Goal: Task Accomplishment & Management: Manage account settings

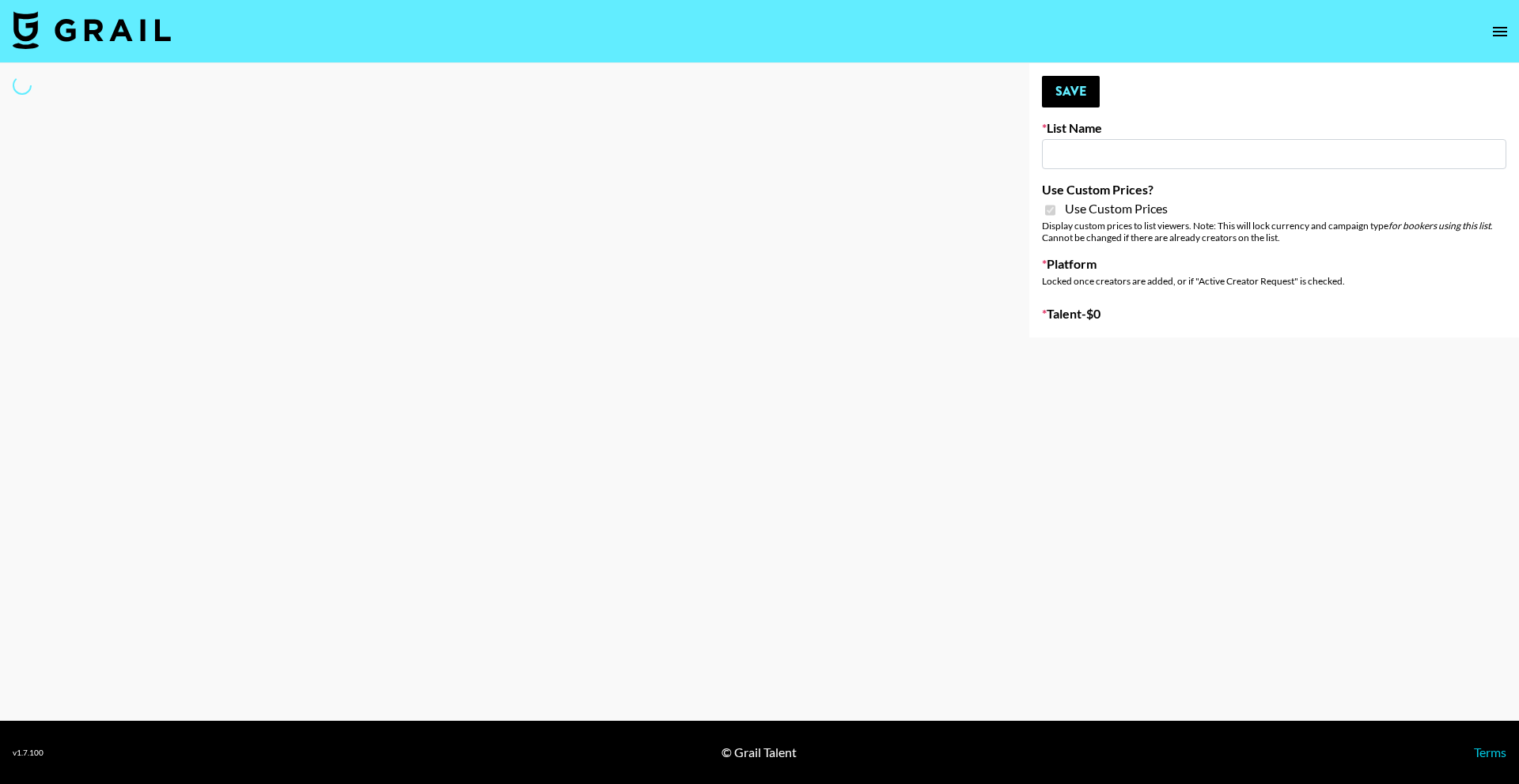
type input "Laifen (IG)"
checkbox input "true"
select select "Brand"
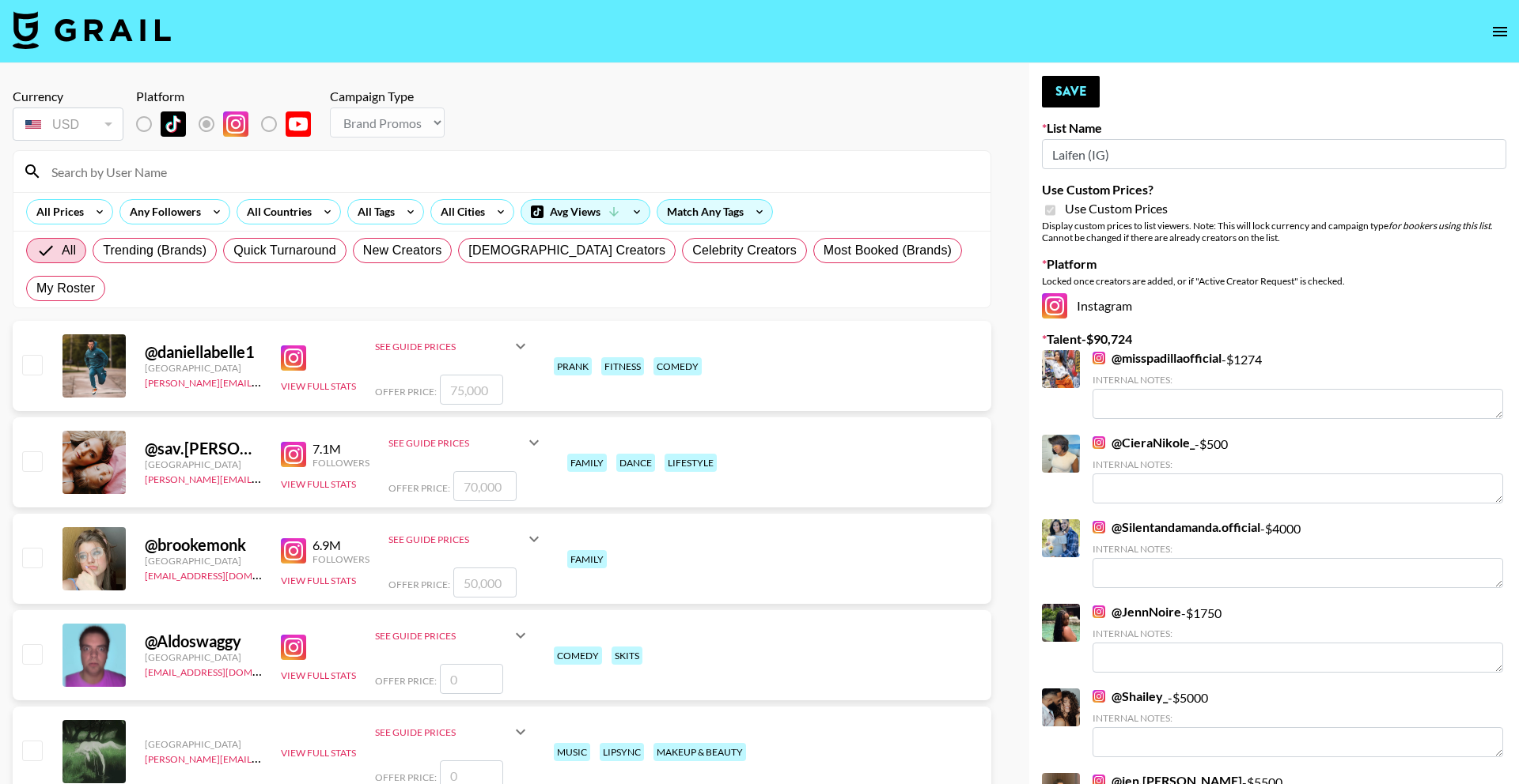
click at [490, 165] on input at bounding box center [511, 171] width 939 height 25
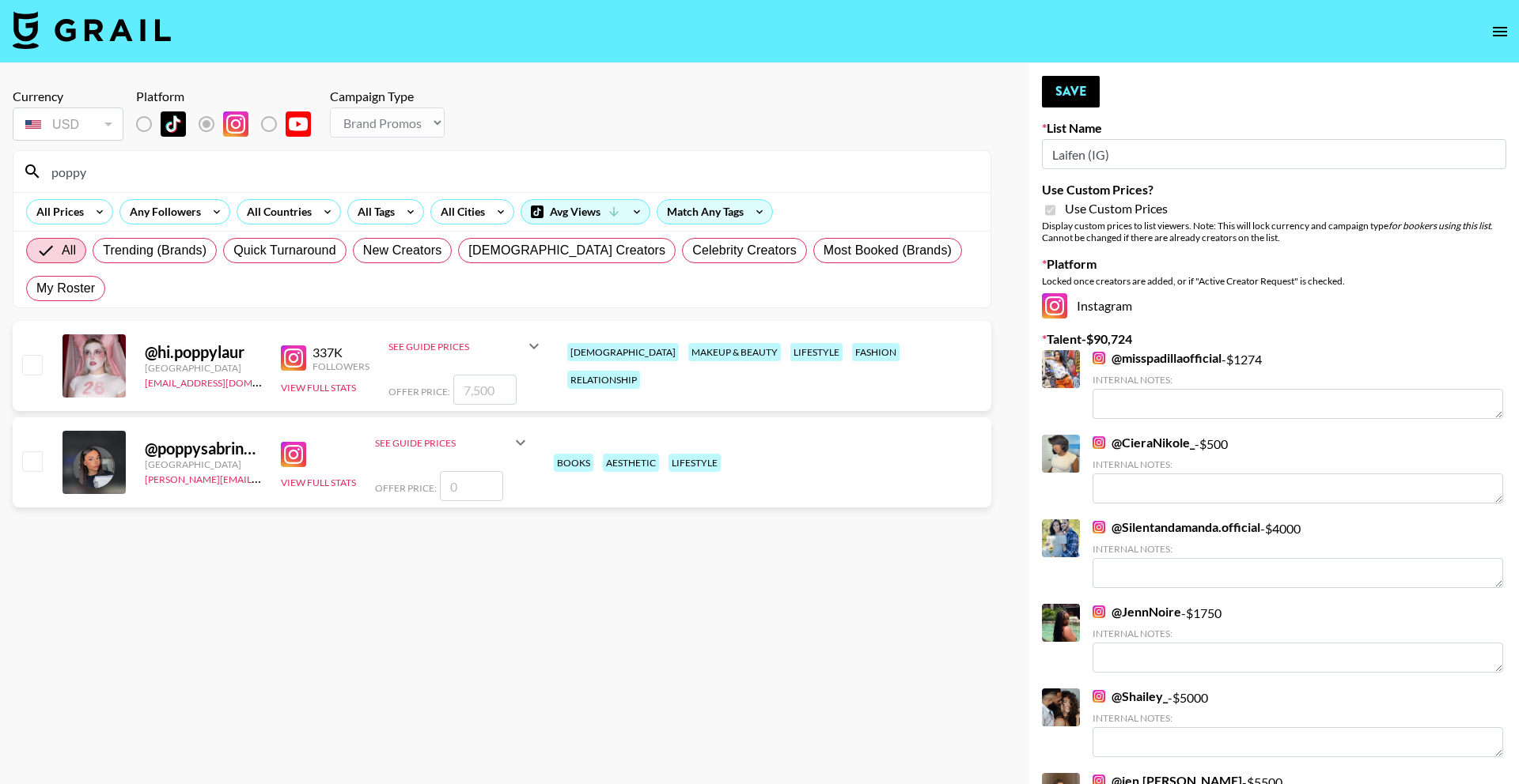
type input "poppy"
click at [477, 374] on input "number" at bounding box center [485, 389] width 64 height 30
checkbox input "true"
type input "7500"
click at [1049, 94] on button "Save" at bounding box center [1070, 91] width 58 height 32
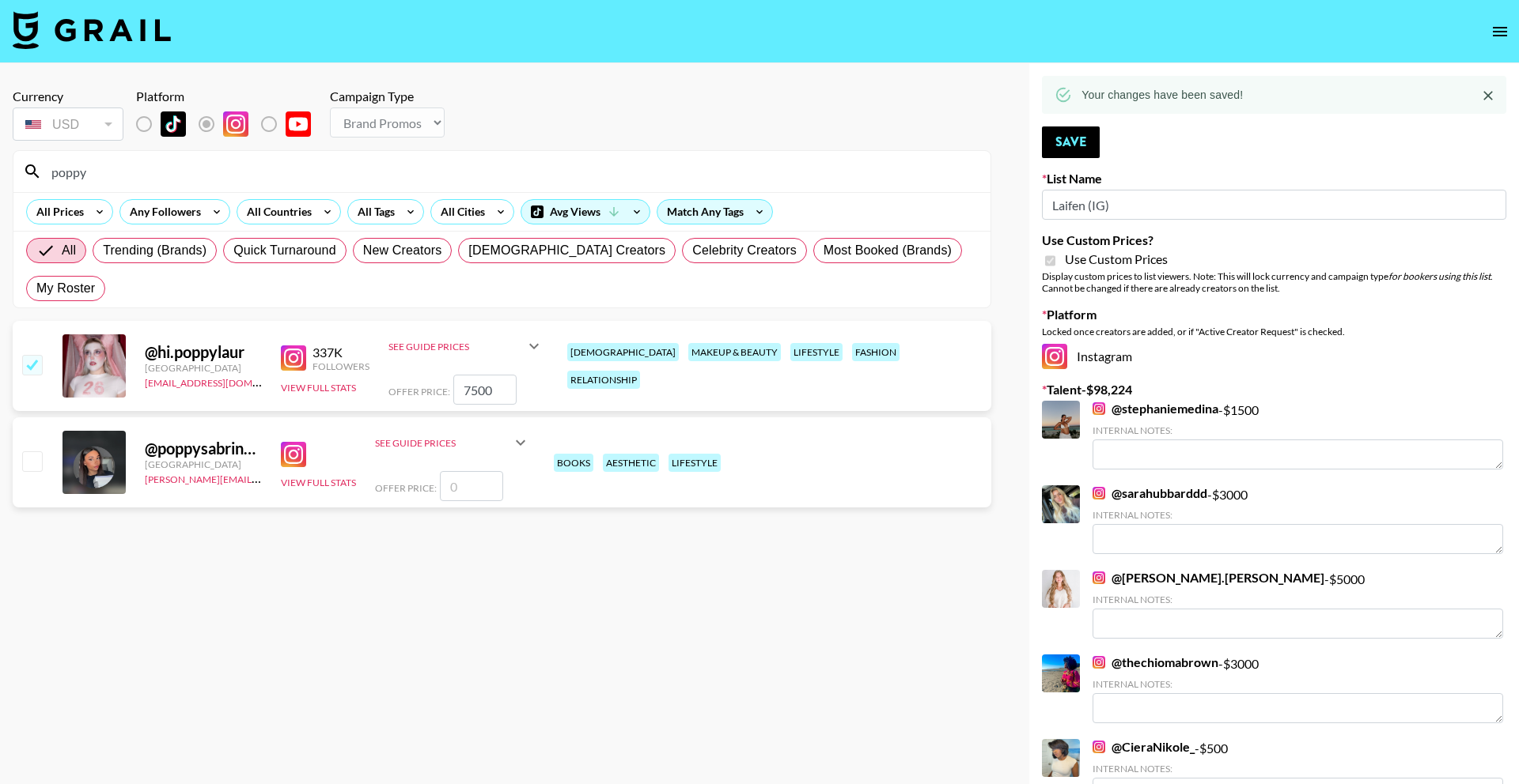
click at [567, 166] on input "poppy" at bounding box center [511, 171] width 939 height 25
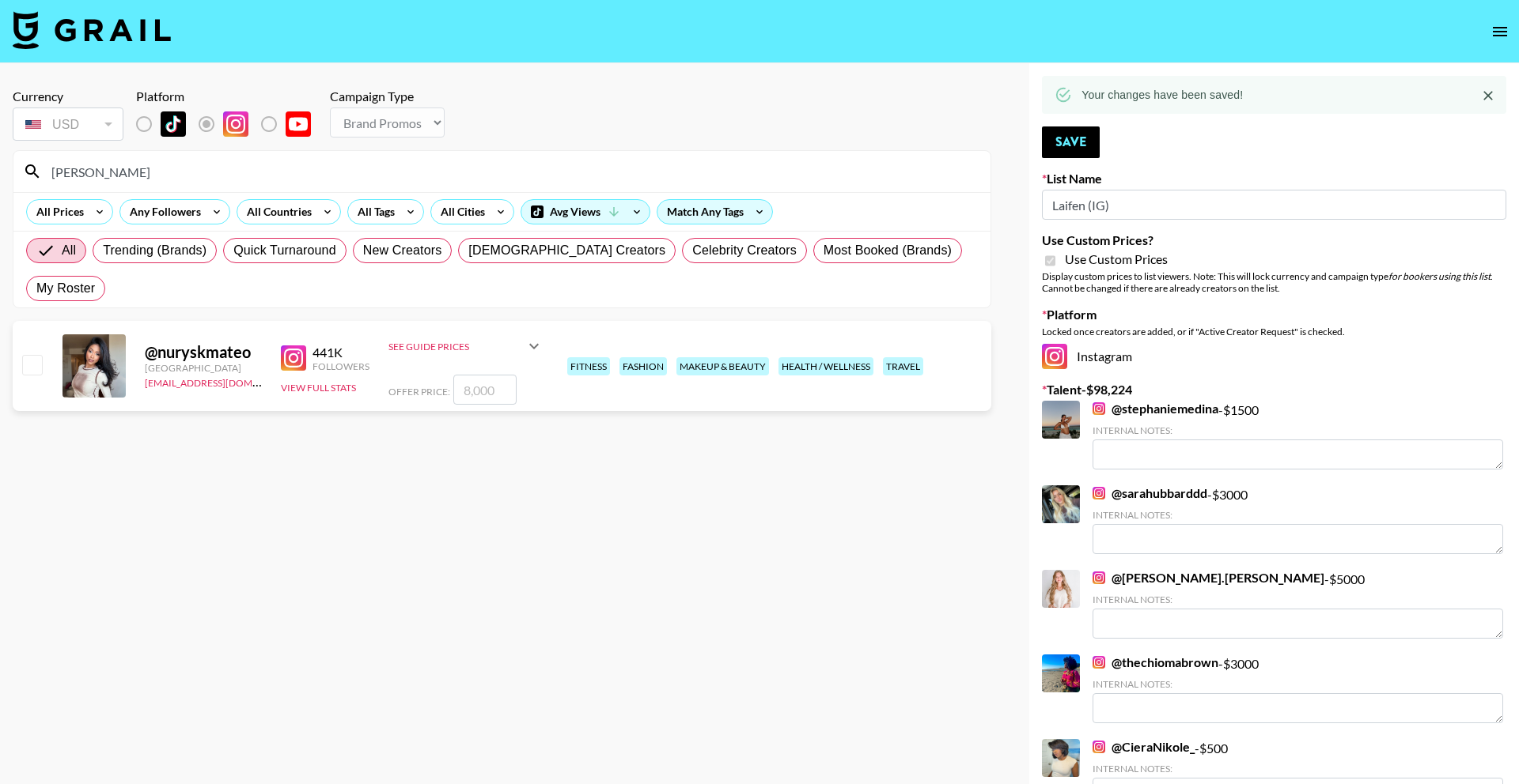
type input "nurys"
click at [480, 374] on input "number" at bounding box center [485, 389] width 64 height 30
checkbox input "true"
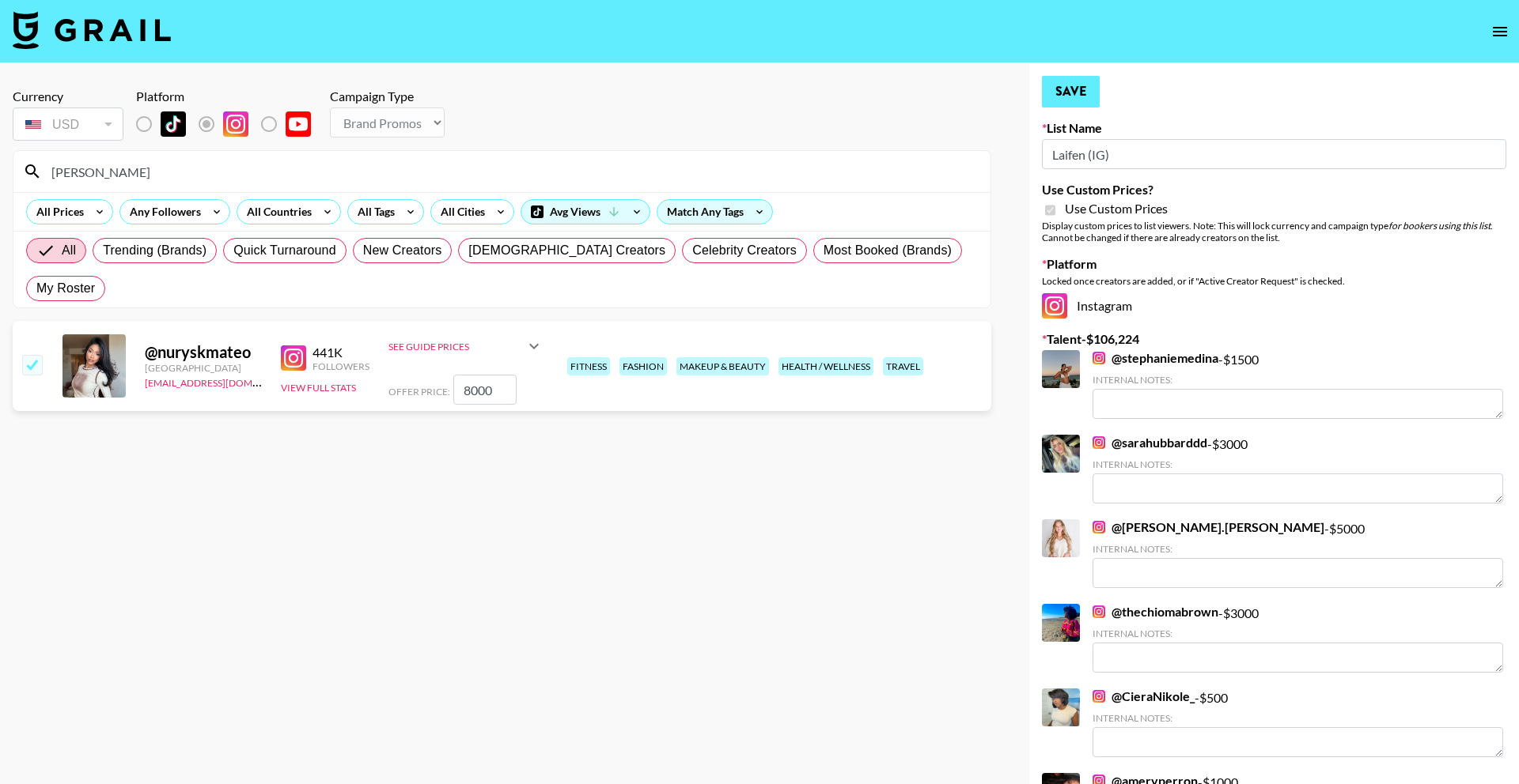
type input "8000"
click at [1059, 99] on button "Save" at bounding box center [1070, 91] width 58 height 32
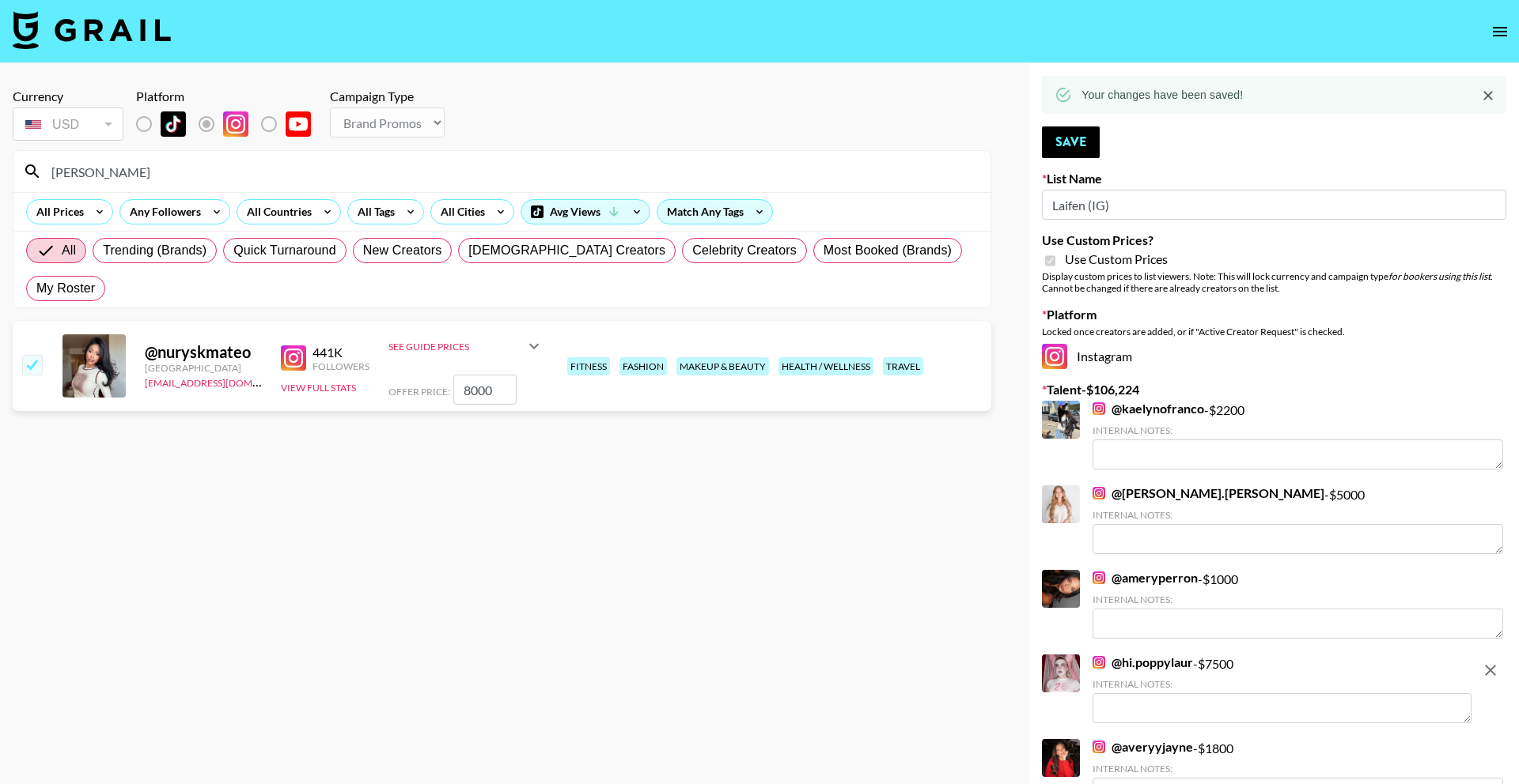
click at [525, 178] on input "nurys" at bounding box center [511, 171] width 939 height 25
type input "angelaru"
click at [490, 374] on input "number" at bounding box center [485, 389] width 64 height 30
type input "1"
checkbox input "true"
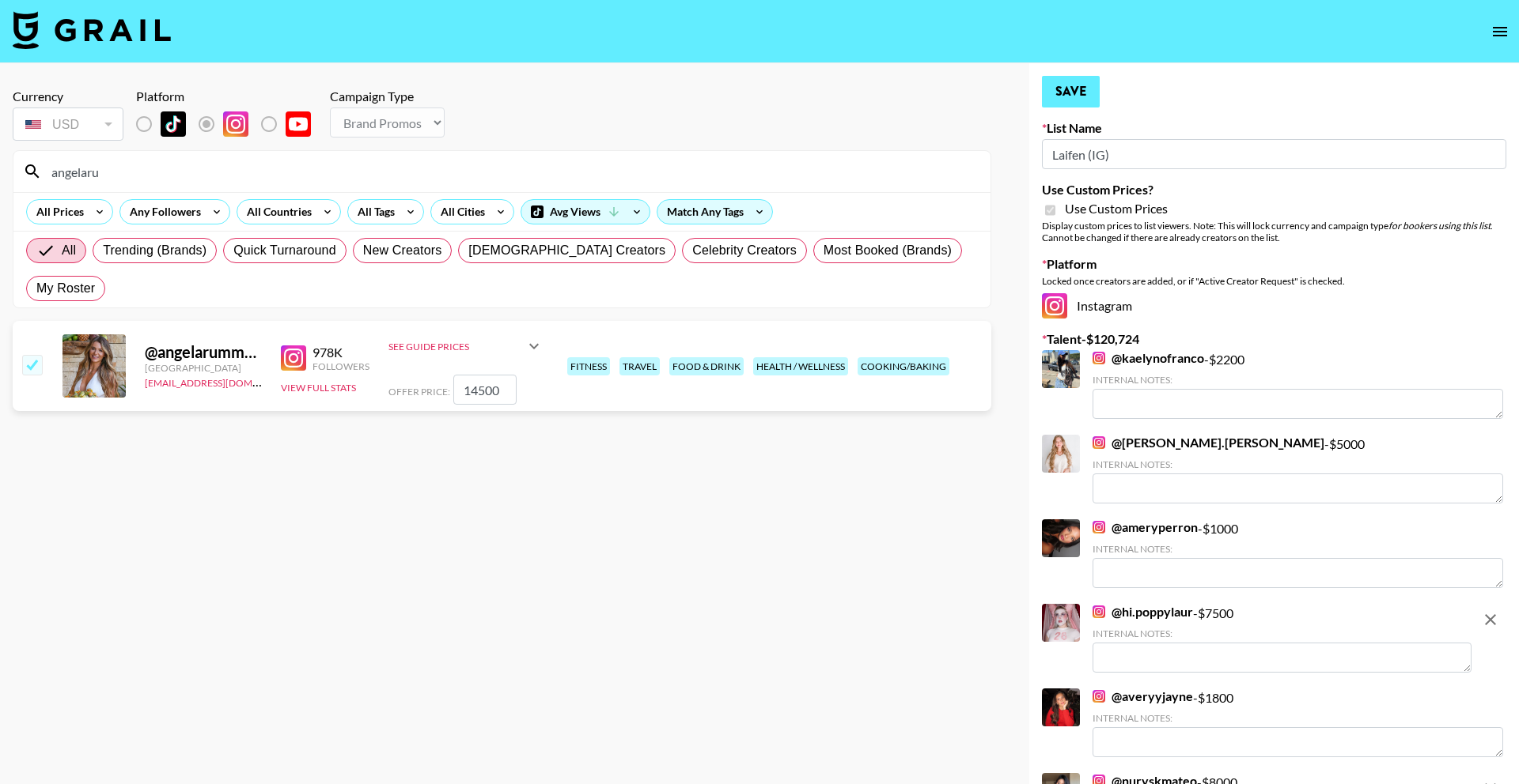
type input "14500"
click at [1050, 89] on button "Save" at bounding box center [1070, 91] width 58 height 32
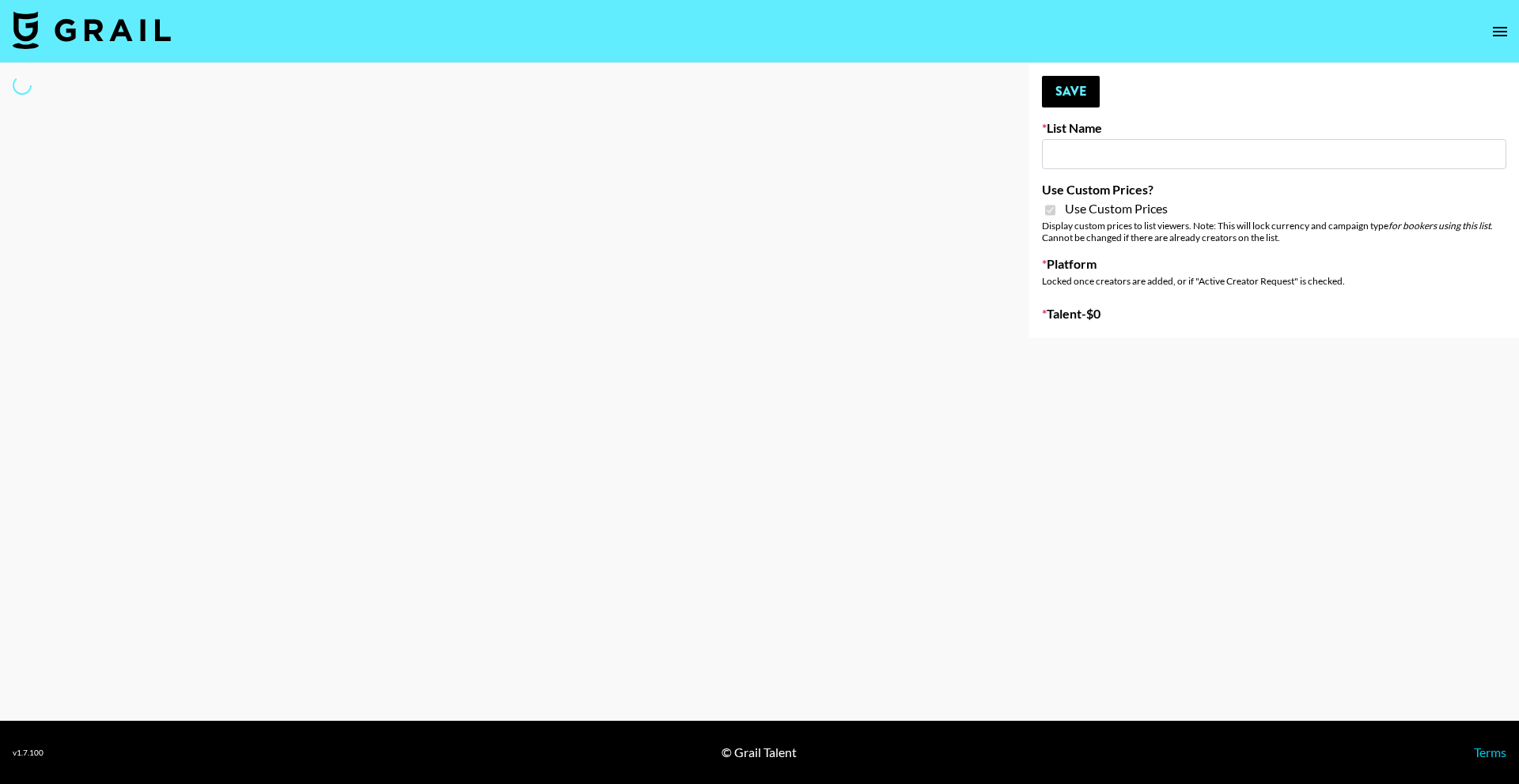
type input "Laifen (TikTok)"
checkbox input "true"
select select "Brand"
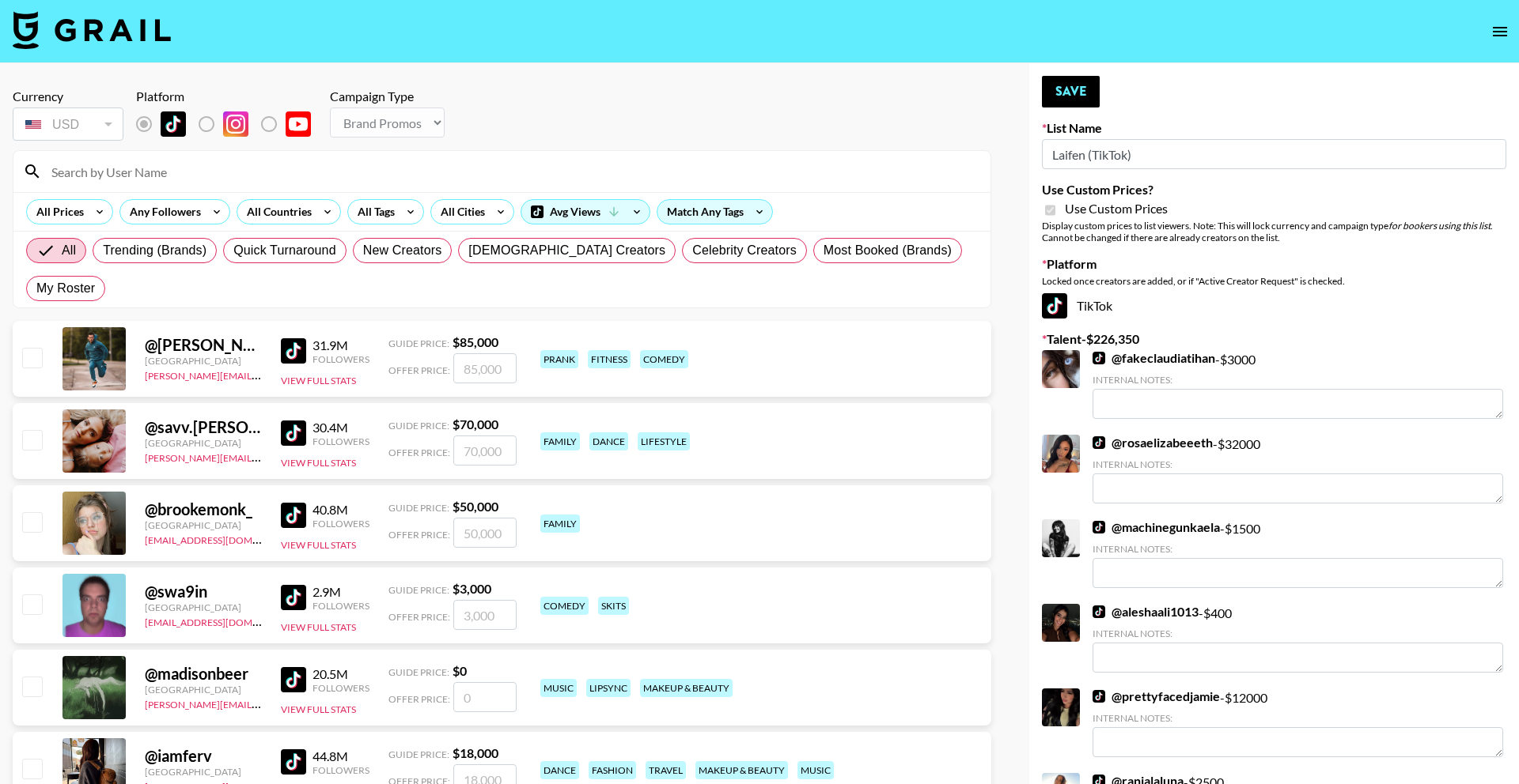
click at [480, 179] on input at bounding box center [511, 171] width 939 height 25
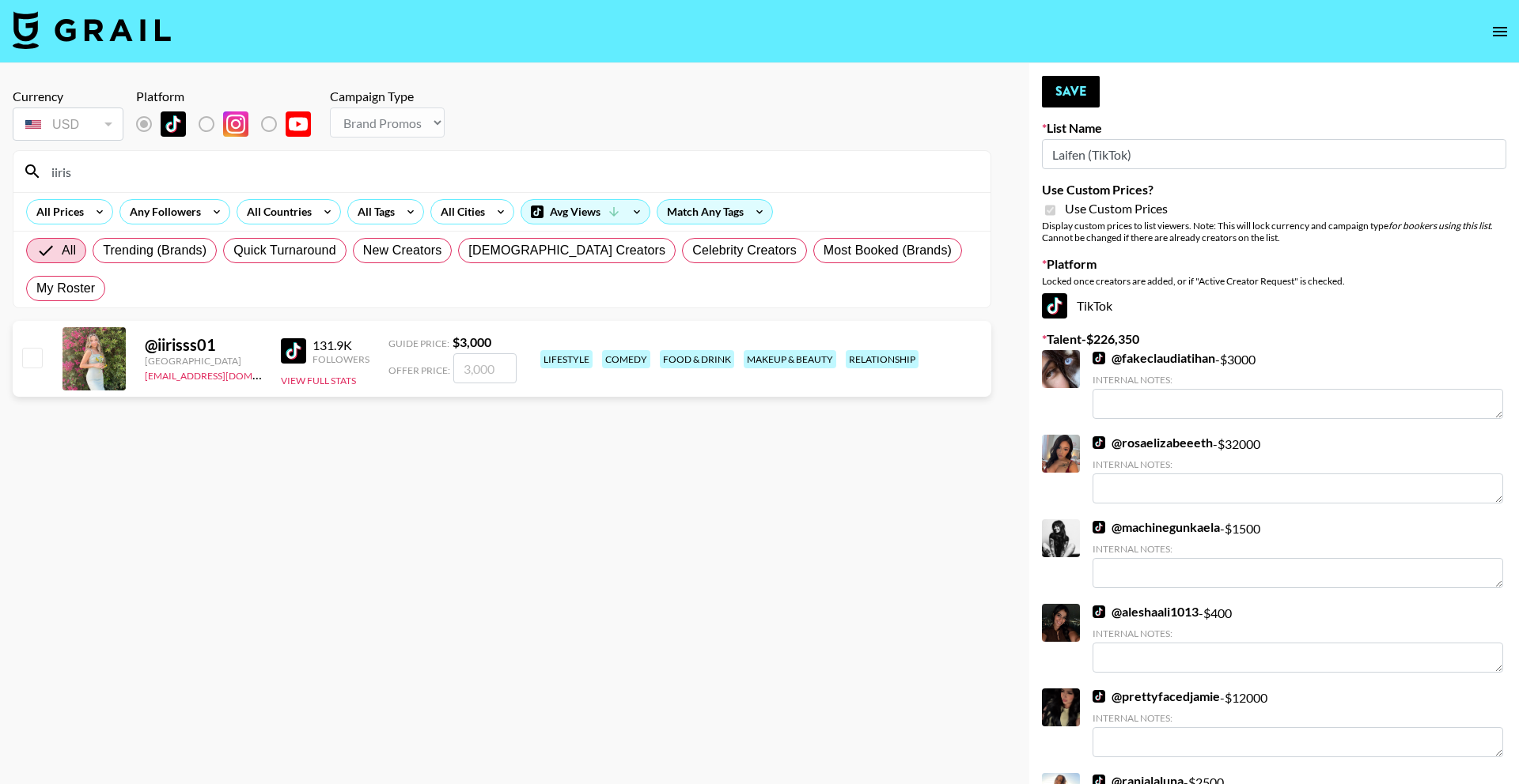
type input "iiris"
click at [492, 353] on input "number" at bounding box center [485, 368] width 64 height 30
checkbox input "true"
type input "3000"
click at [1053, 96] on button "Save" at bounding box center [1070, 91] width 58 height 32
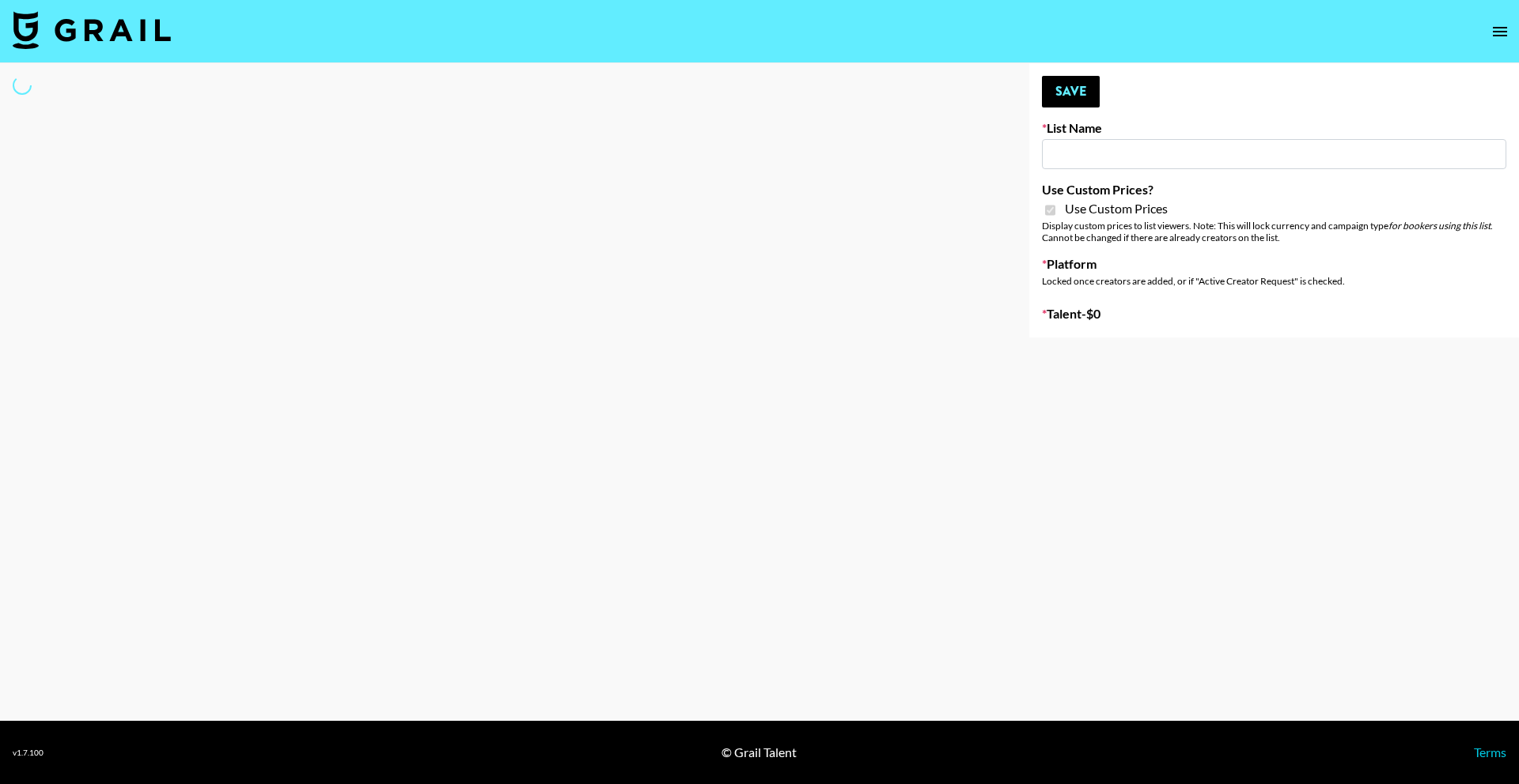
type input "PLAUD (TikTok)"
checkbox input "true"
select select "Brand"
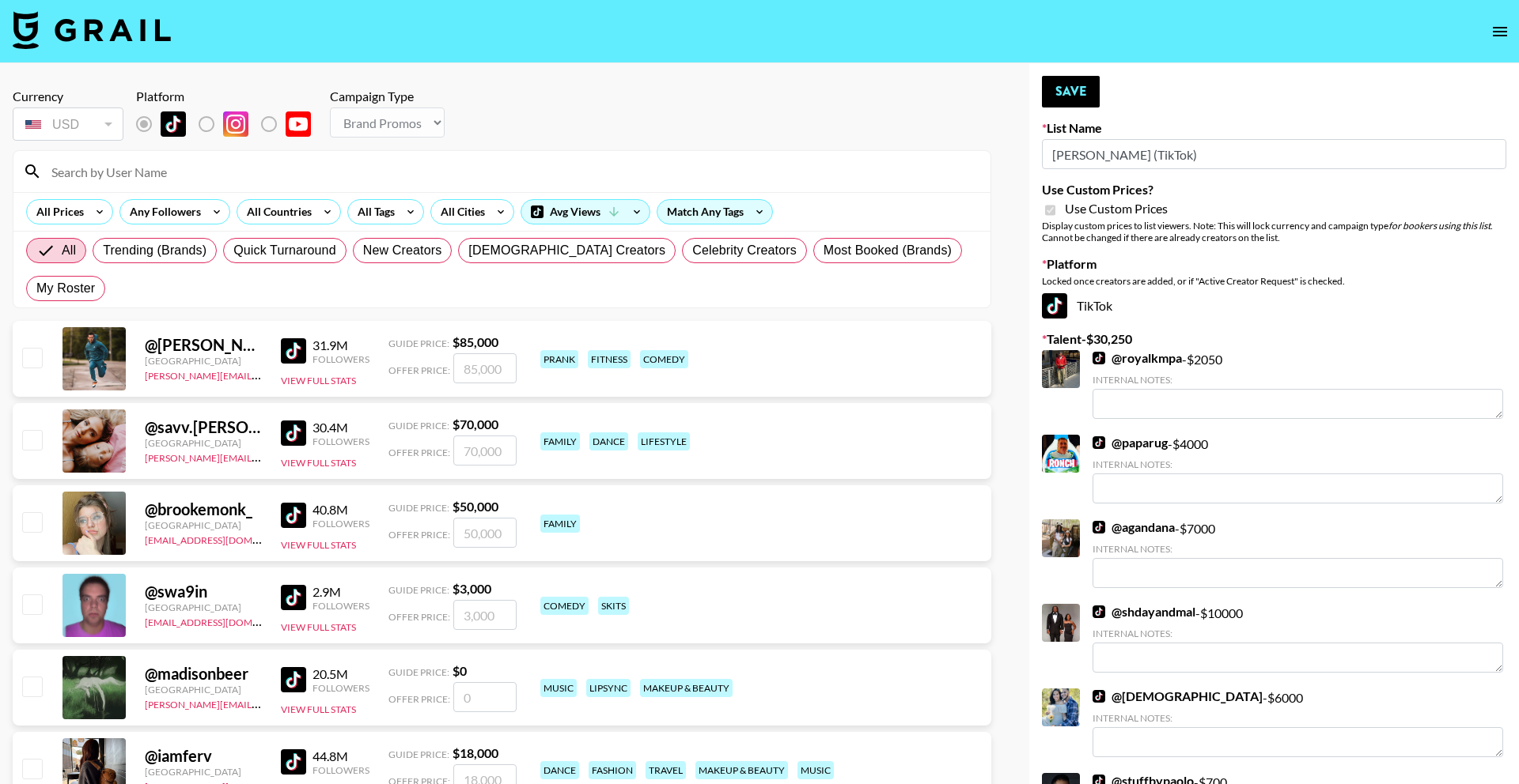
click at [473, 175] on input at bounding box center [511, 171] width 939 height 25
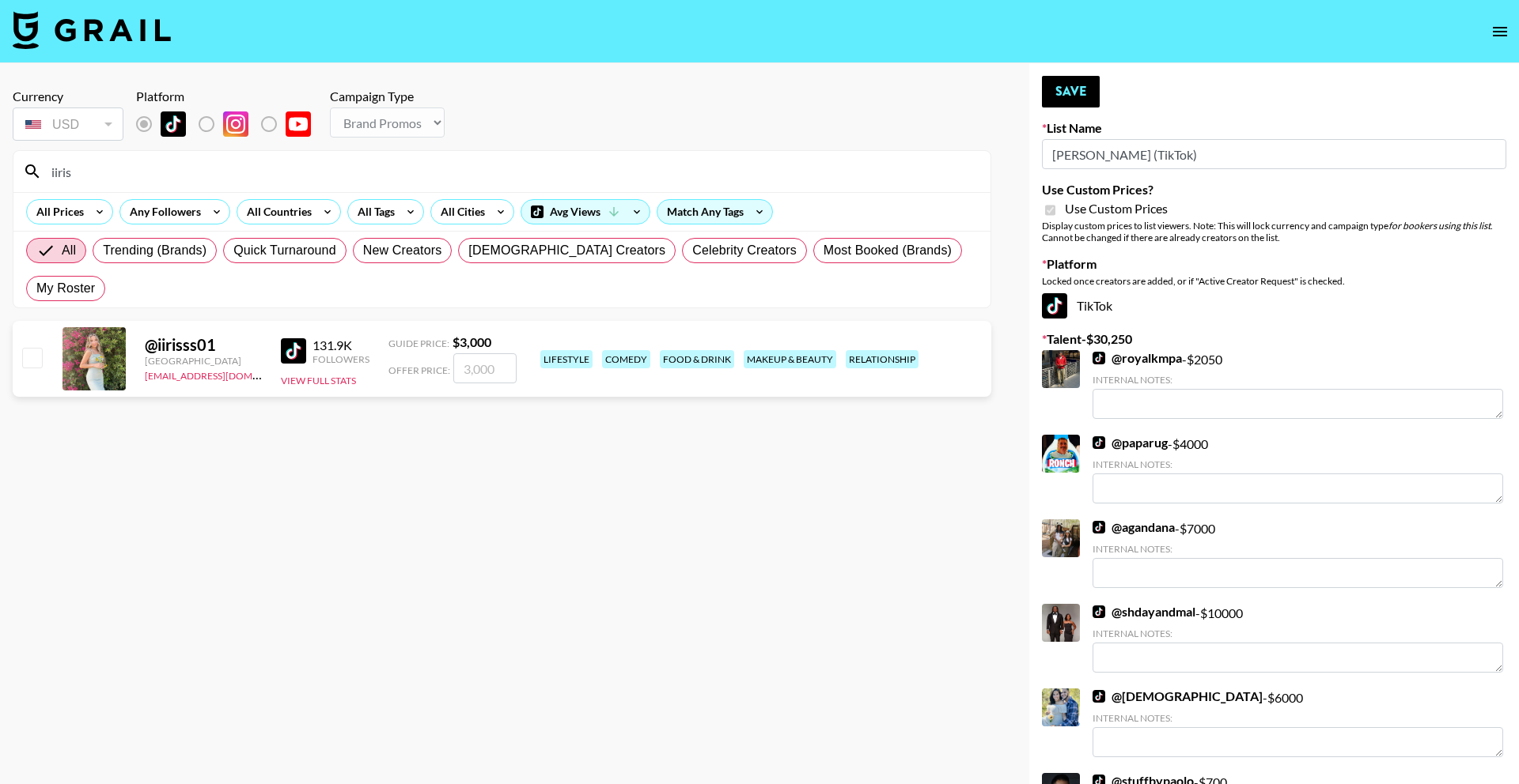
type input "iiris"
click at [475, 353] on input "number" at bounding box center [485, 368] width 64 height 30
checkbox input "true"
type input "3000"
click at [1061, 93] on button "Save" at bounding box center [1070, 91] width 58 height 32
